Goal: Transaction & Acquisition: Download file/media

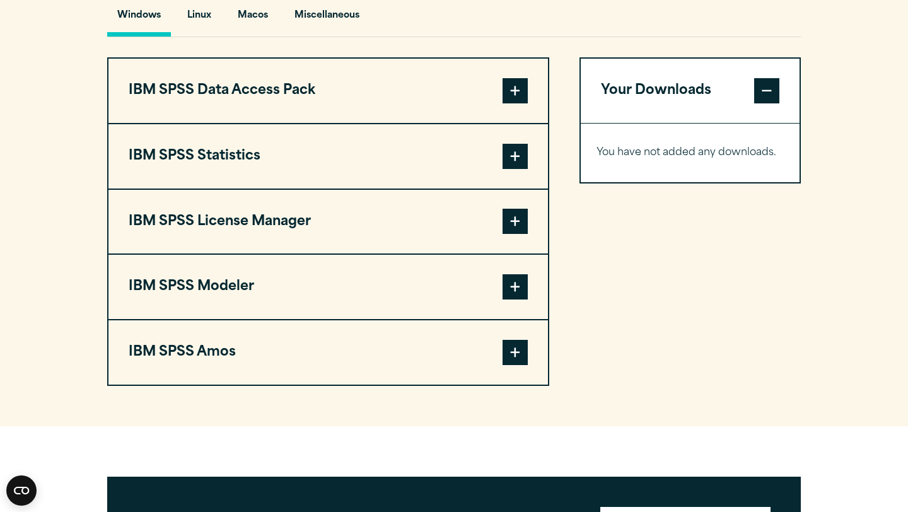
scroll to position [973, 0]
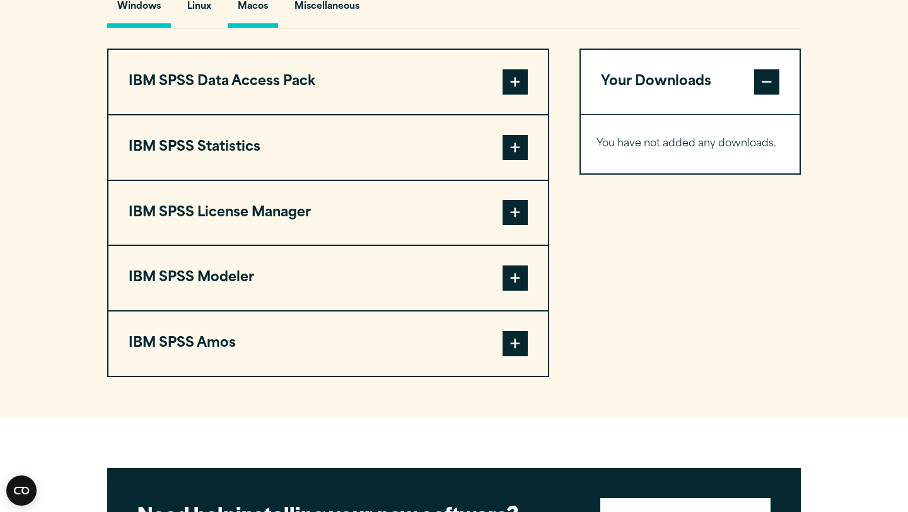
click at [248, 17] on button "Macos" at bounding box center [253, 10] width 50 height 36
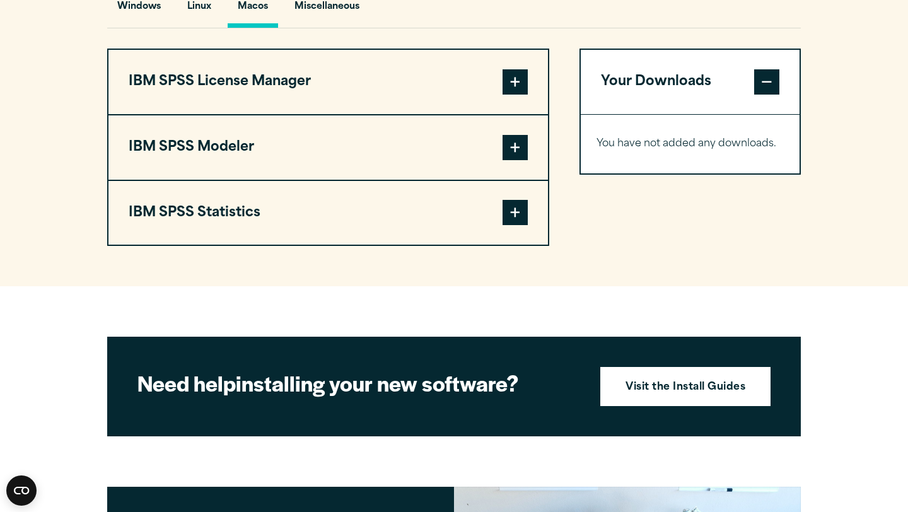
click at [239, 225] on button "IBM SPSS Statistics" at bounding box center [329, 213] width 440 height 64
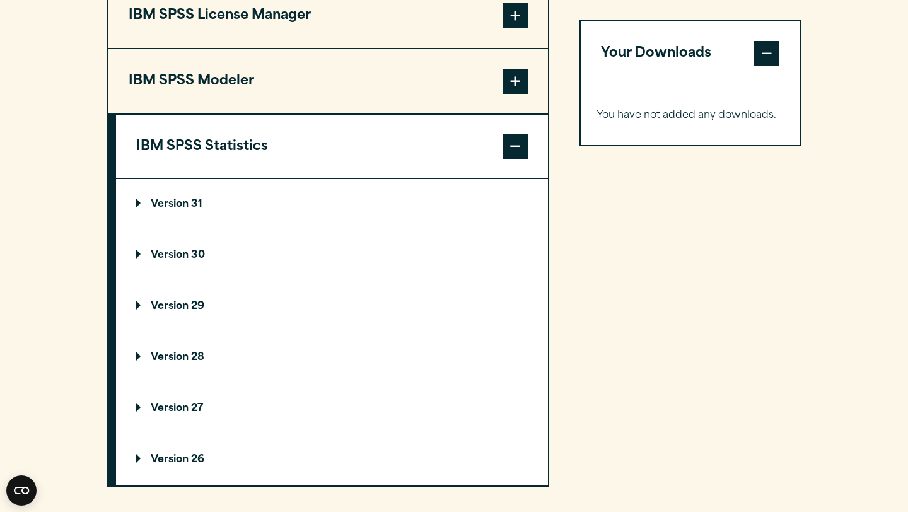
scroll to position [1044, 0]
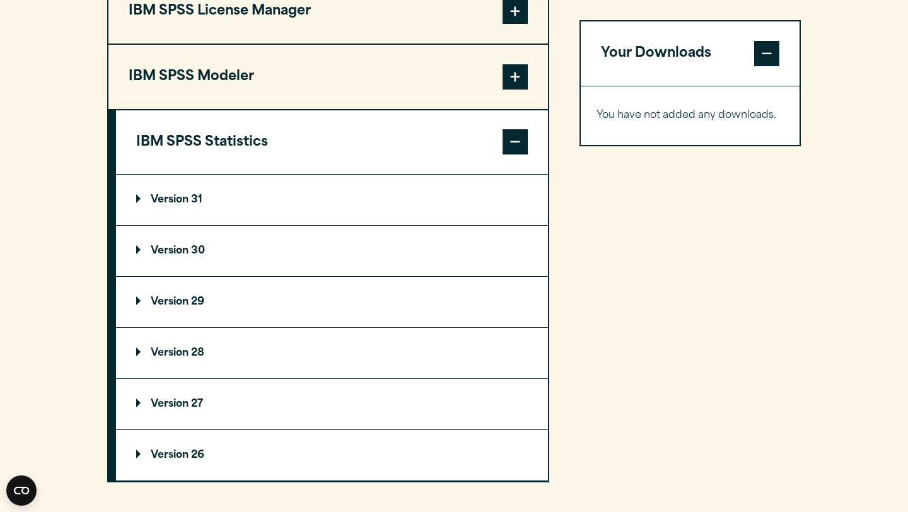
click at [187, 326] on summary "Version 29" at bounding box center [332, 302] width 432 height 50
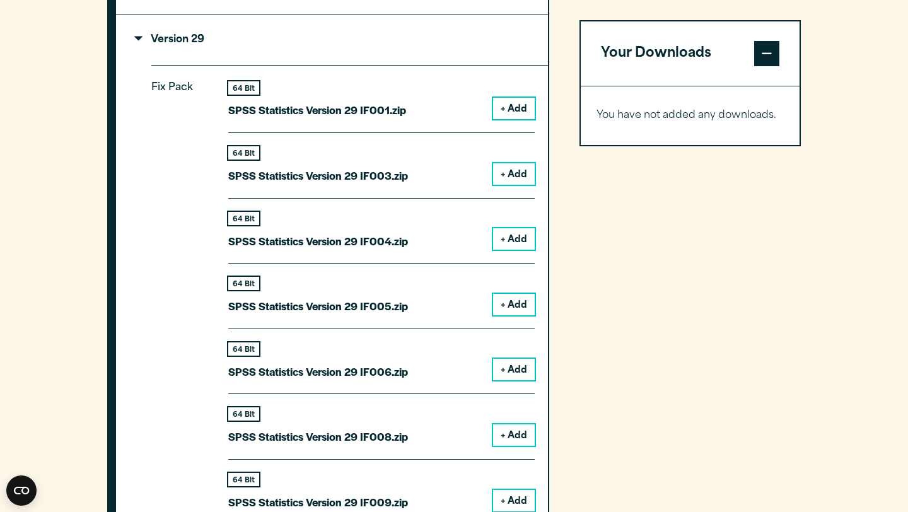
scroll to position [1307, 0]
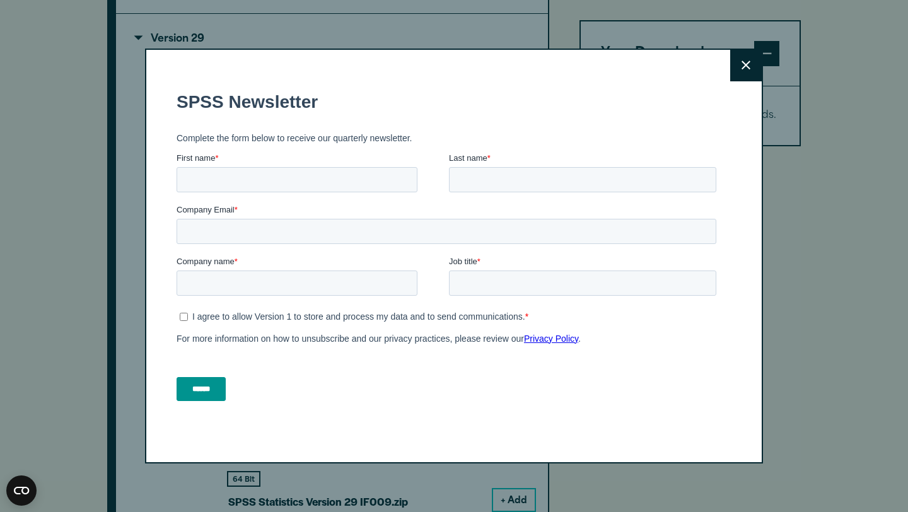
click at [751, 64] on button "Close" at bounding box center [747, 66] width 32 height 32
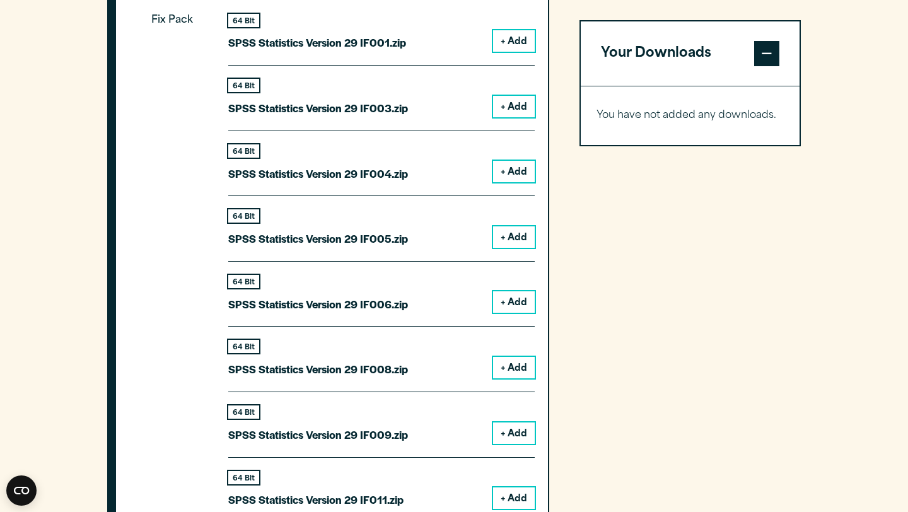
scroll to position [1350, 0]
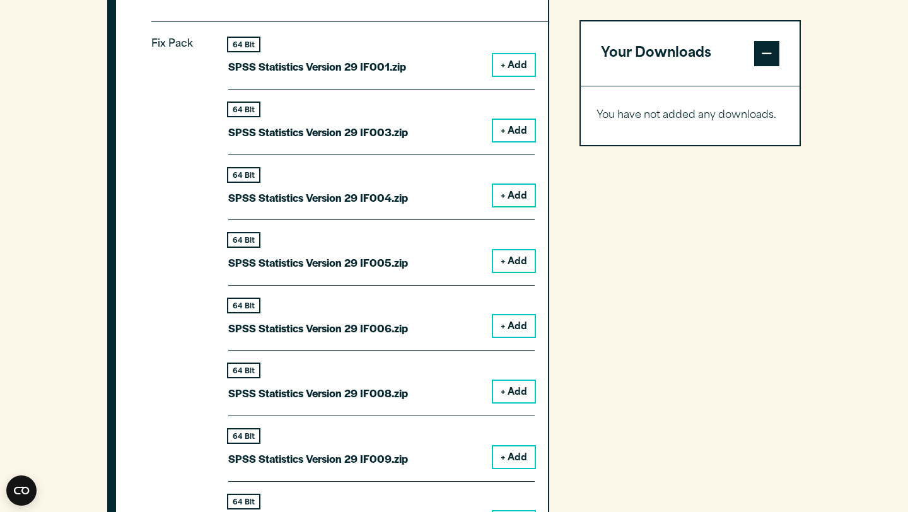
click at [506, 67] on button "+ Add" at bounding box center [514, 64] width 42 height 21
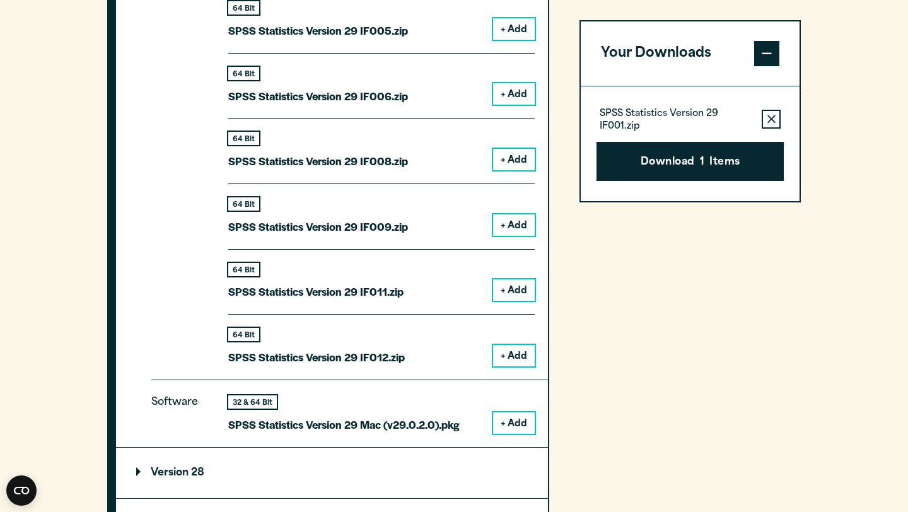
scroll to position [1587, 0]
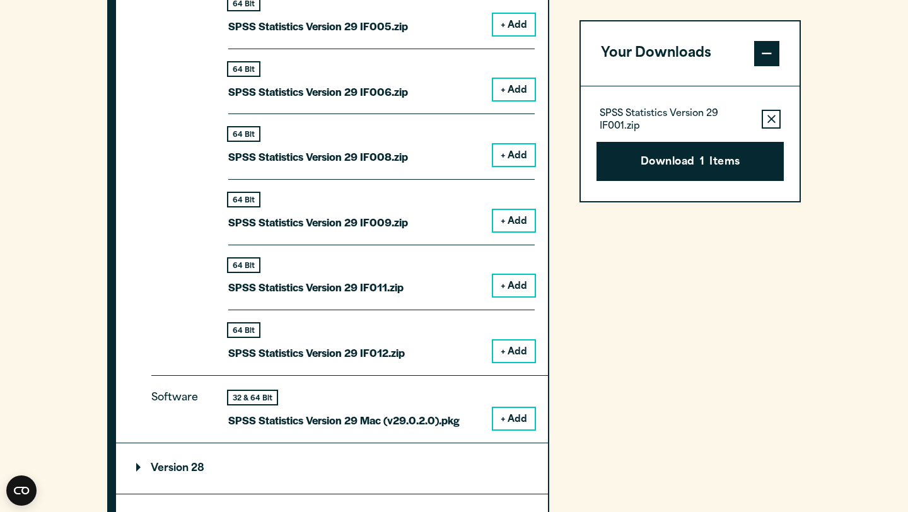
click at [509, 420] on button "+ Add" at bounding box center [514, 418] width 42 height 21
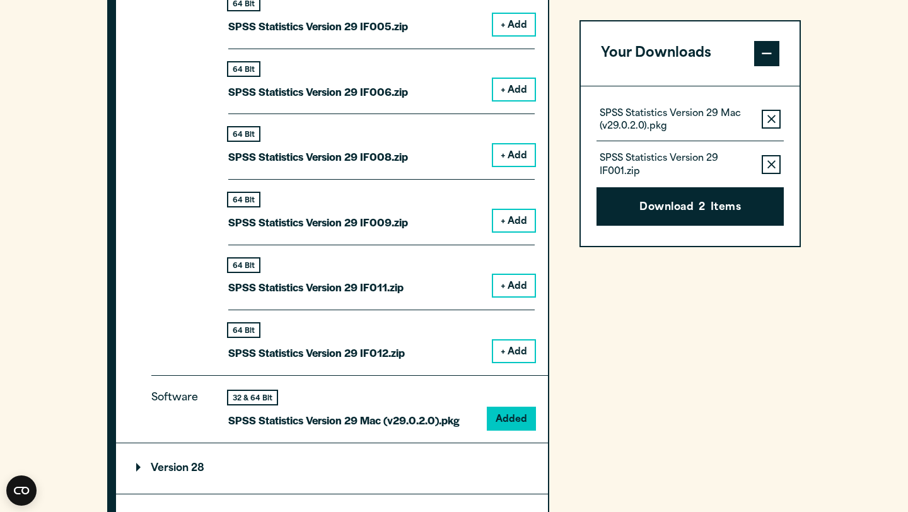
click at [766, 170] on button "Remove this item from your software download list" at bounding box center [771, 164] width 19 height 19
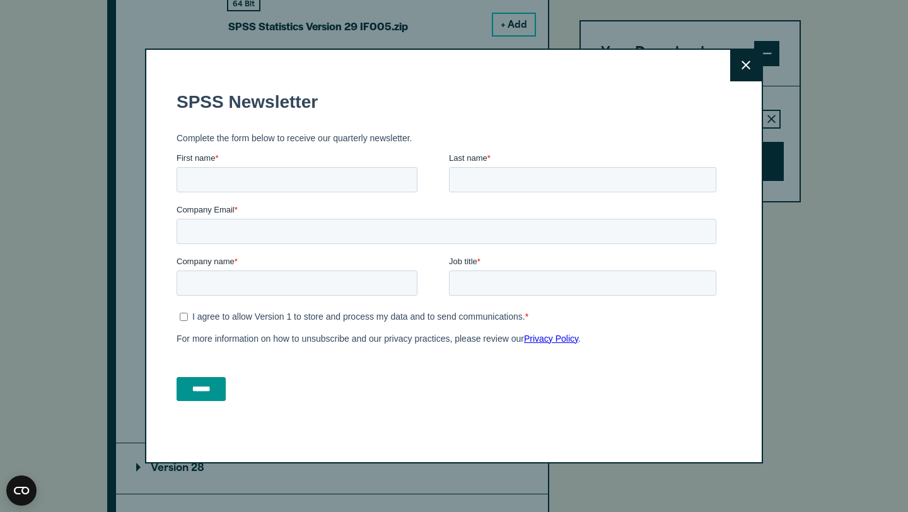
click at [701, 100] on h1 "SPSS Newsletter" at bounding box center [449, 101] width 545 height 20
click at [739, 76] on button "Close" at bounding box center [747, 66] width 32 height 32
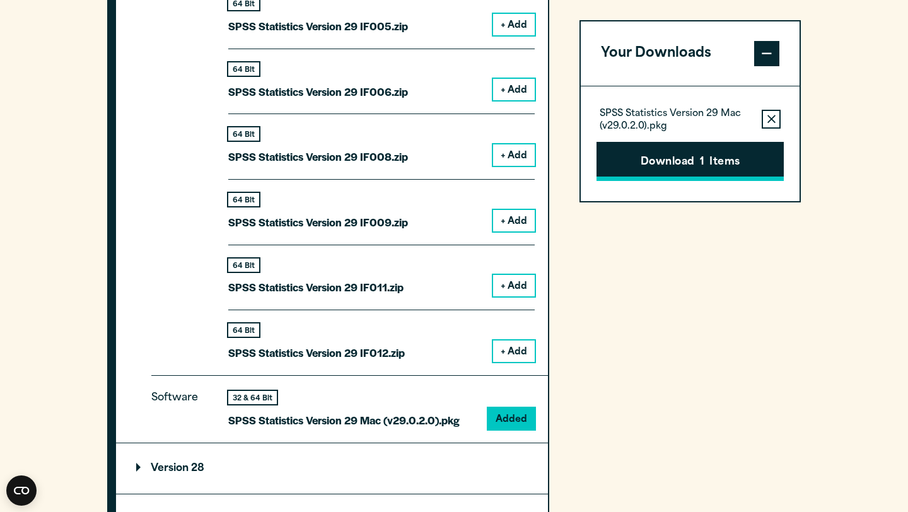
click at [698, 169] on button "Download 1 Items" at bounding box center [690, 161] width 187 height 39
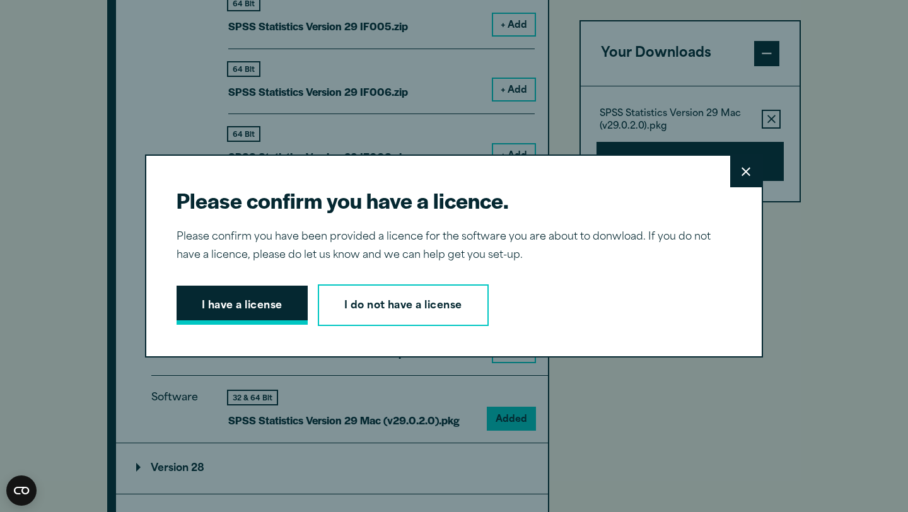
click at [227, 303] on button "I have a license" at bounding box center [242, 305] width 131 height 39
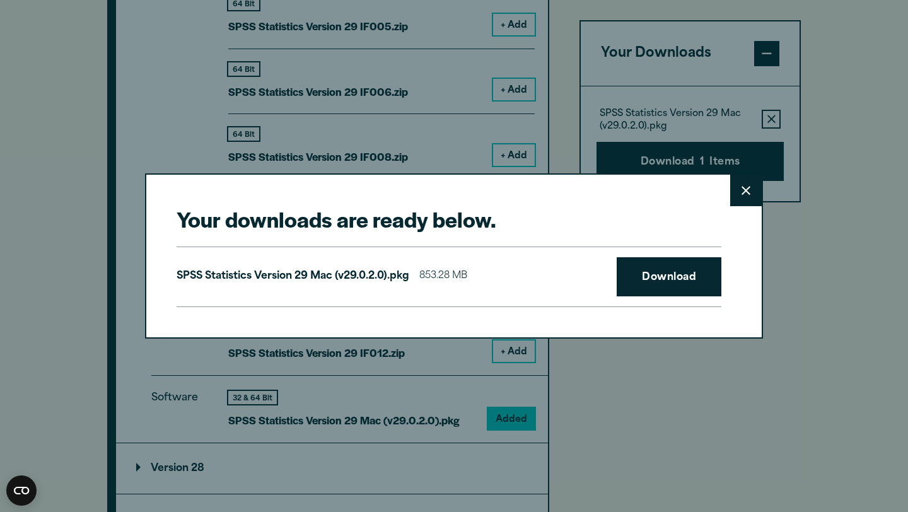
click at [679, 305] on div "SPSS Statistics Version 29 Mac (v29.0.2.0).pkg 853.28 MB Download" at bounding box center [449, 277] width 545 height 61
click at [678, 276] on link "Download" at bounding box center [669, 276] width 105 height 39
